Goal: Participate in discussion: Engage in conversation with other users on a specific topic

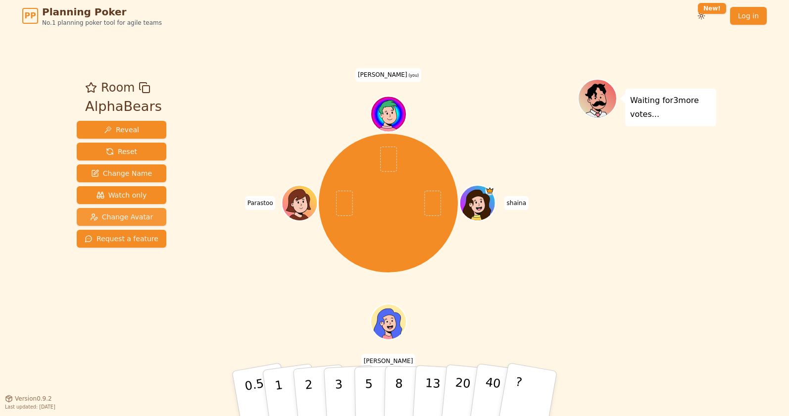
click at [118, 222] on button "Change Avatar" at bounding box center [122, 217] width 90 height 18
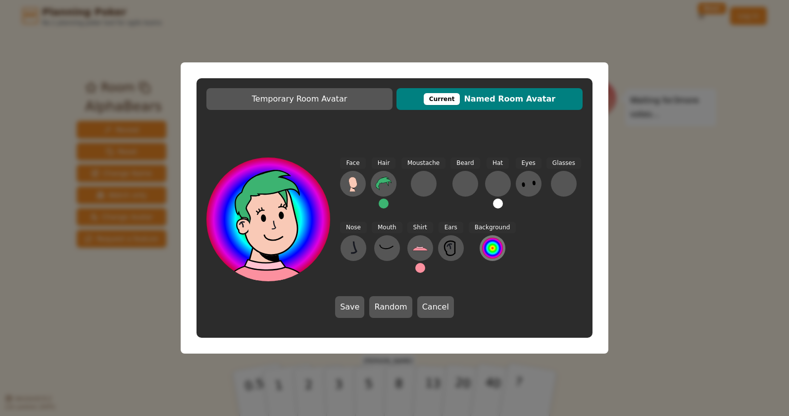
click at [492, 246] on div at bounding box center [492, 247] width 21 height 21
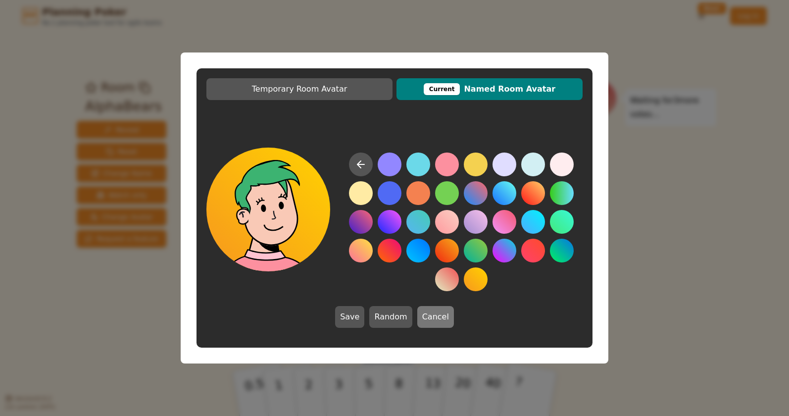
click at [440, 321] on button "Cancel" at bounding box center [435, 317] width 37 height 22
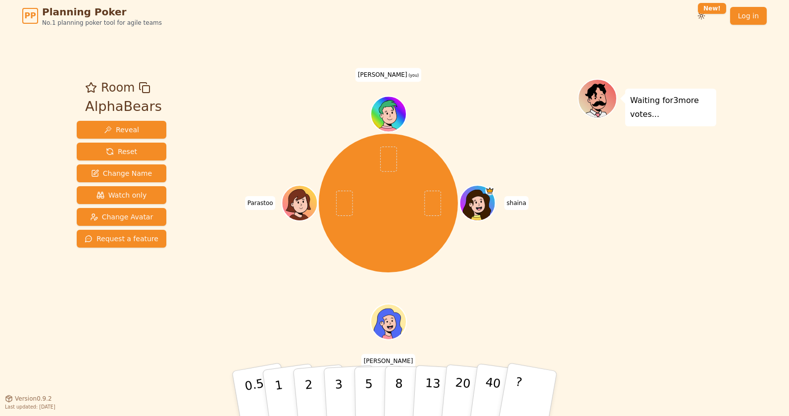
click at [624, 220] on div "Waiting for 3 more votes..." at bounding box center [646, 215] width 139 height 272
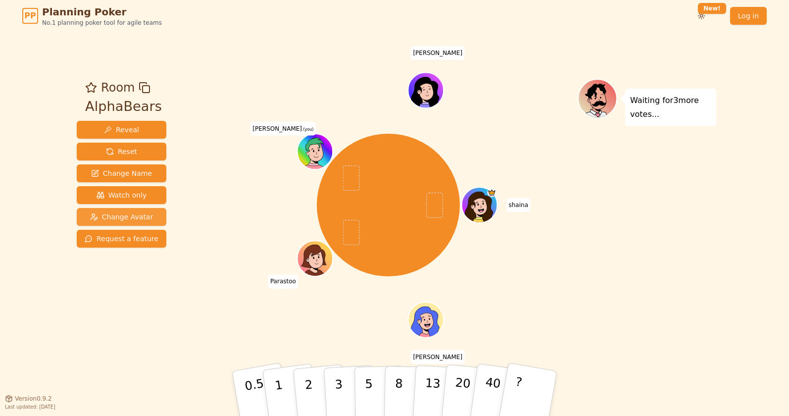
click at [133, 216] on span "Change Avatar" at bounding box center [121, 217] width 63 height 10
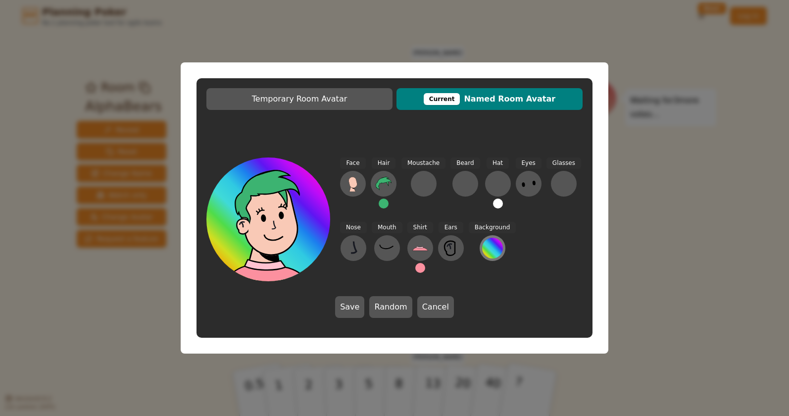
click at [486, 253] on div at bounding box center [492, 247] width 21 height 21
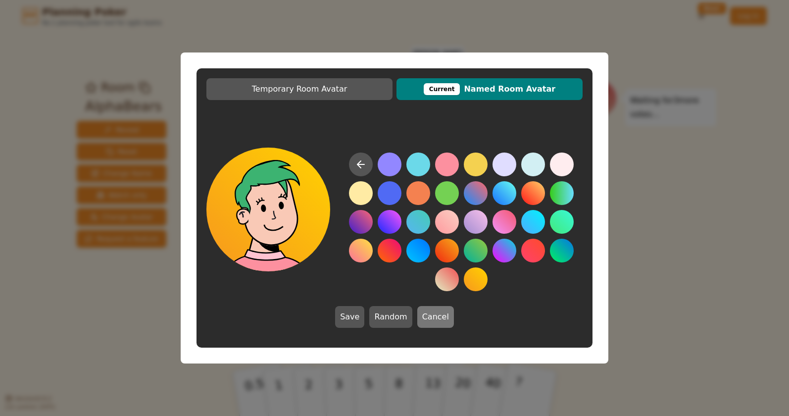
click at [440, 325] on button "Cancel" at bounding box center [435, 317] width 37 height 22
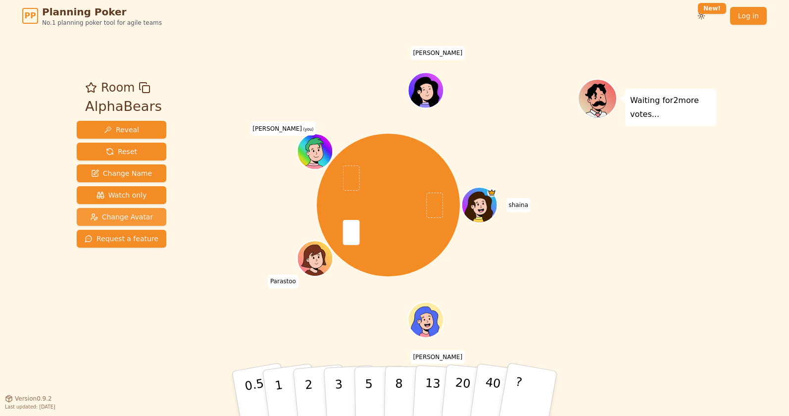
click at [138, 216] on span "Change Avatar" at bounding box center [121, 217] width 63 height 10
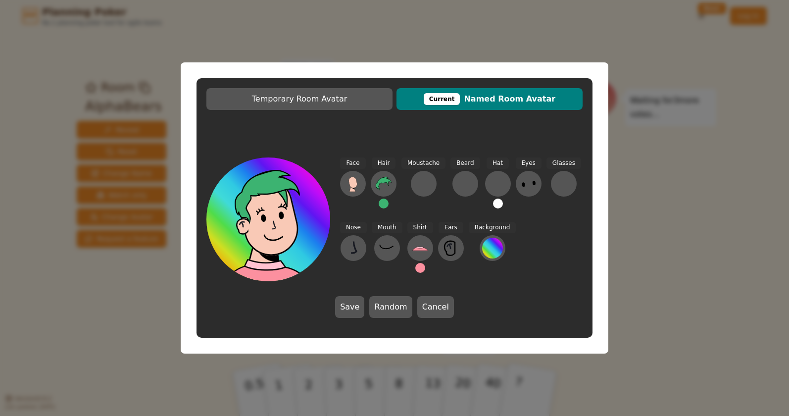
click at [381, 206] on button at bounding box center [383, 203] width 10 height 10
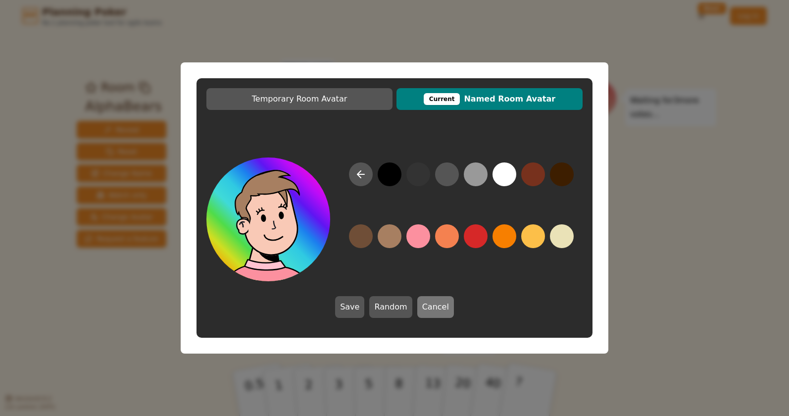
click at [431, 315] on button "Cancel" at bounding box center [435, 307] width 37 height 22
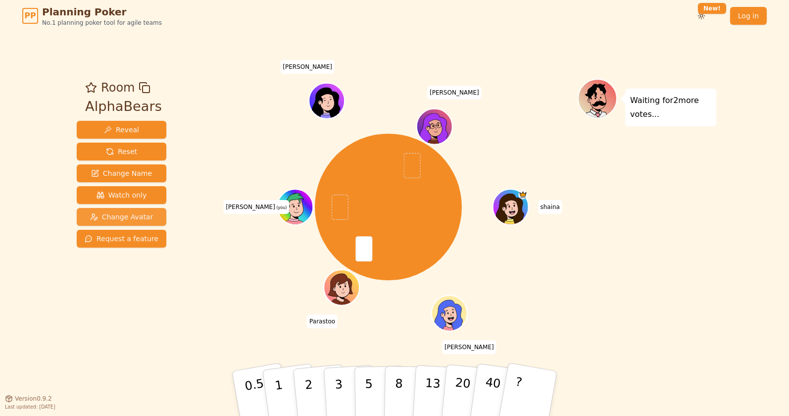
click at [124, 213] on span "Change Avatar" at bounding box center [121, 217] width 63 height 10
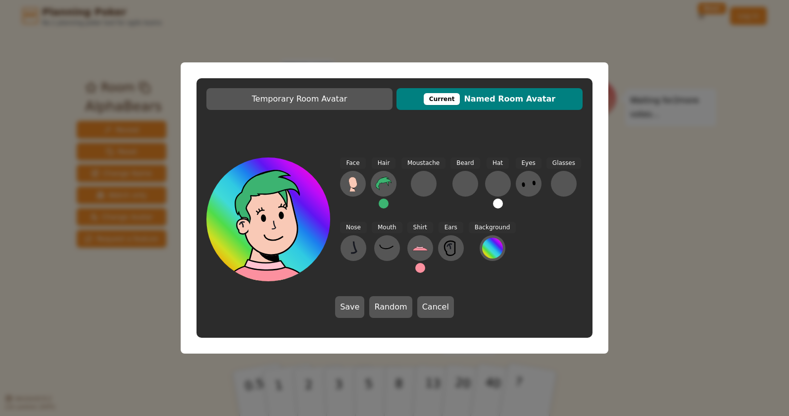
click at [381, 208] on div "Hair" at bounding box center [384, 186] width 26 height 59
click at [382, 207] on button at bounding box center [383, 203] width 10 height 10
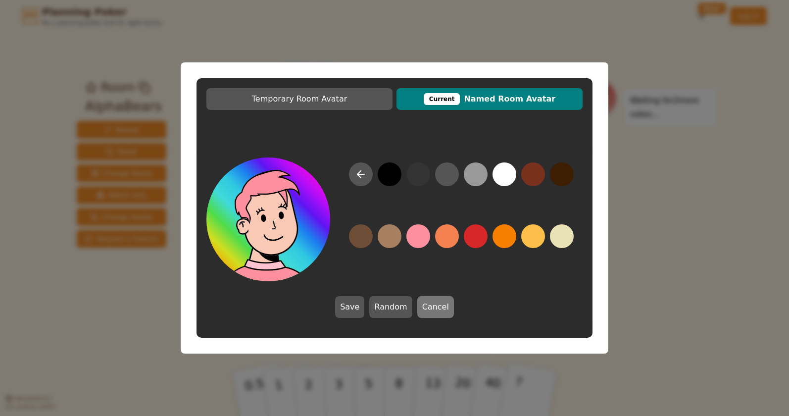
click at [434, 311] on button "Cancel" at bounding box center [435, 307] width 37 height 22
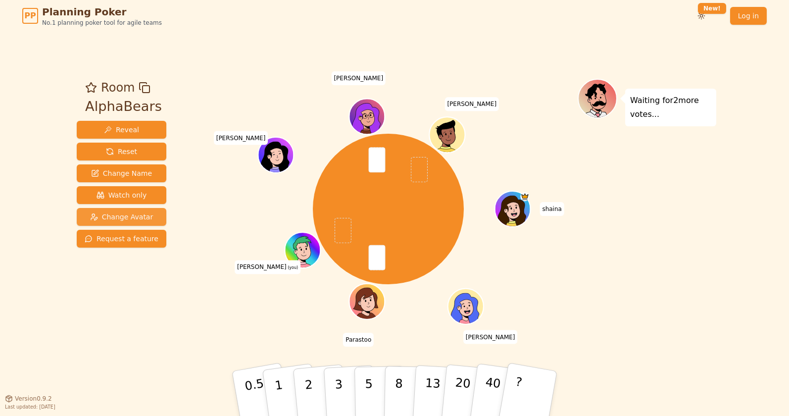
click at [141, 215] on span "Change Avatar" at bounding box center [121, 217] width 63 height 10
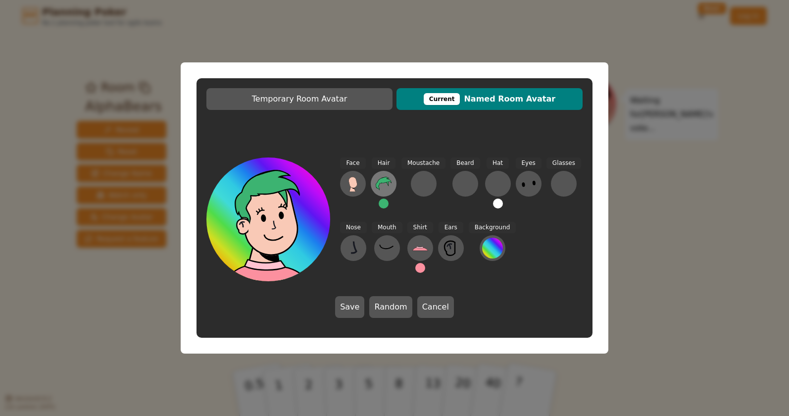
click at [386, 192] on button at bounding box center [384, 184] width 26 height 26
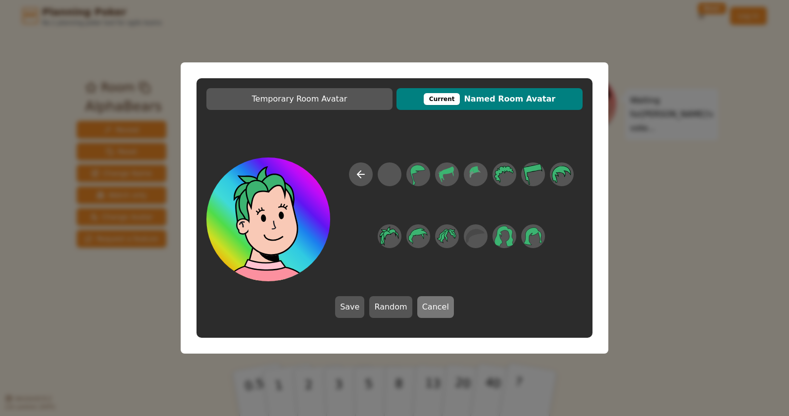
click at [430, 307] on button "Cancel" at bounding box center [435, 307] width 37 height 22
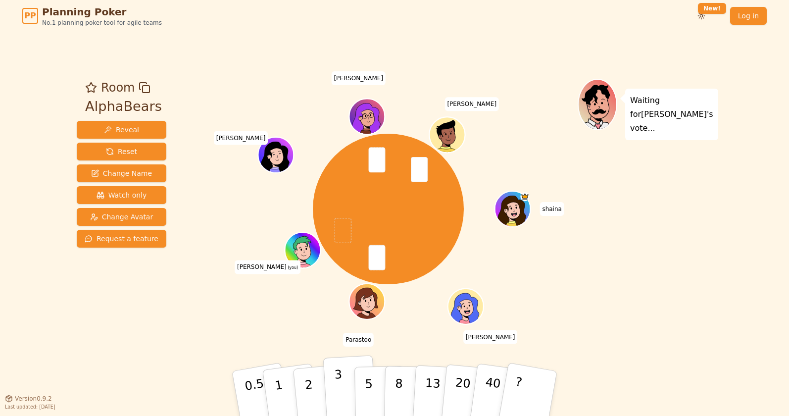
click at [345, 394] on button "3" at bounding box center [350, 393] width 54 height 77
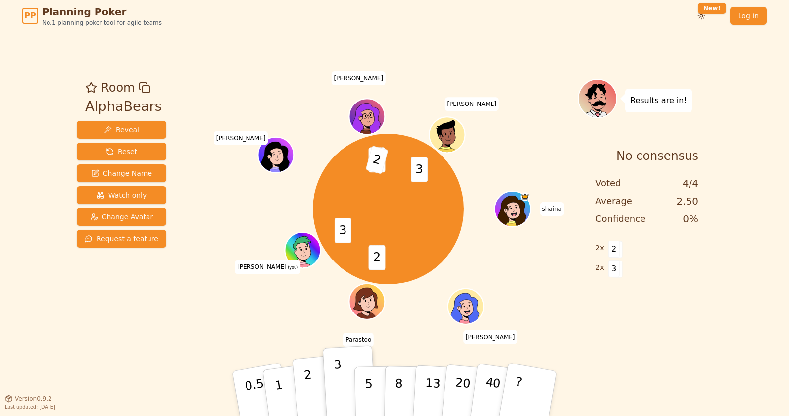
click at [309, 392] on p "2" at bounding box center [309, 395] width 13 height 54
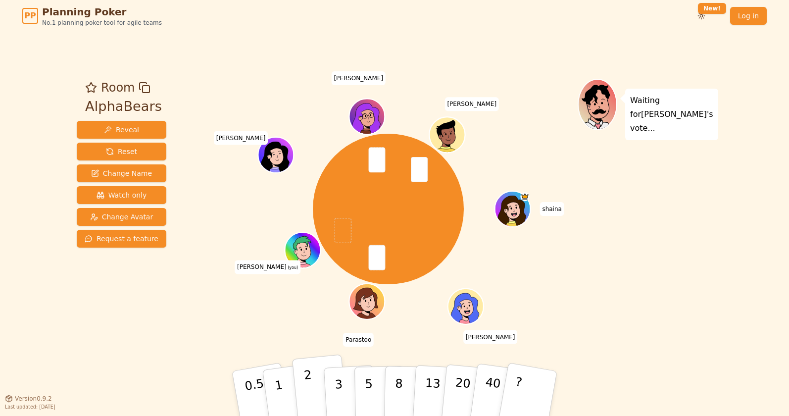
click at [319, 388] on button "2" at bounding box center [320, 393] width 56 height 79
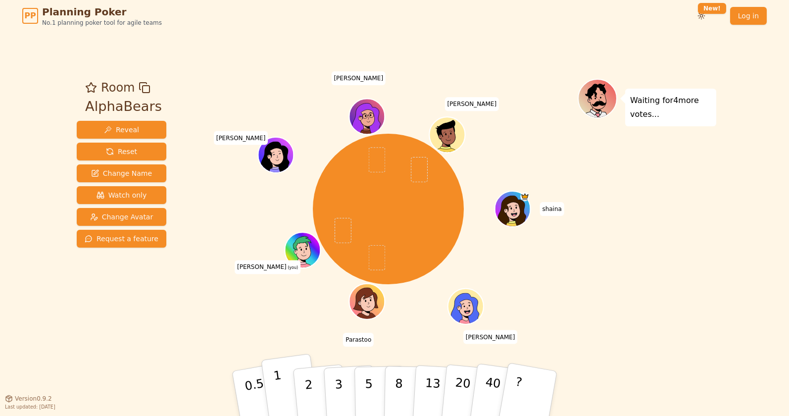
click at [284, 382] on button "1" at bounding box center [290, 393] width 59 height 80
